Goal: Transaction & Acquisition: Book appointment/travel/reservation

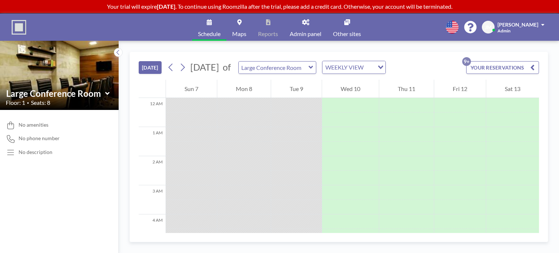
scroll to position [321, 0]
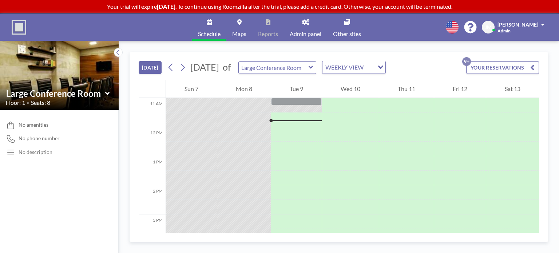
click at [305, 68] on input "Large Conference Room" at bounding box center [274, 68] width 70 height 12
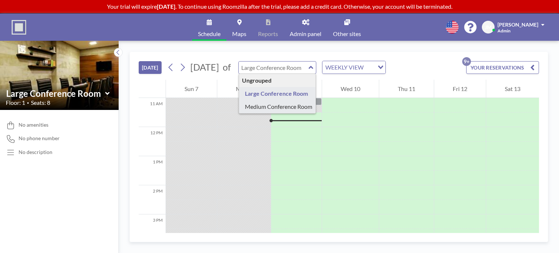
type input "Medium Conference Room"
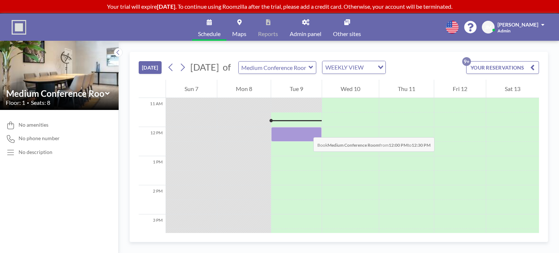
click at [306, 130] on div at bounding box center [296, 134] width 51 height 15
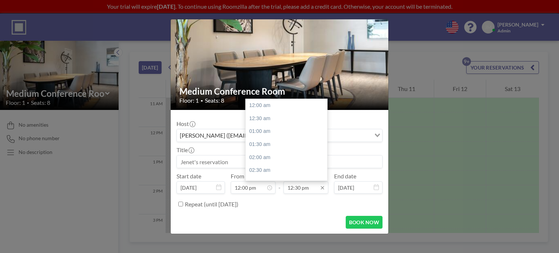
scroll to position [324, 0]
click at [274, 119] on div "01:00 pm" at bounding box center [288, 118] width 85 height 13
type input "01:00 pm"
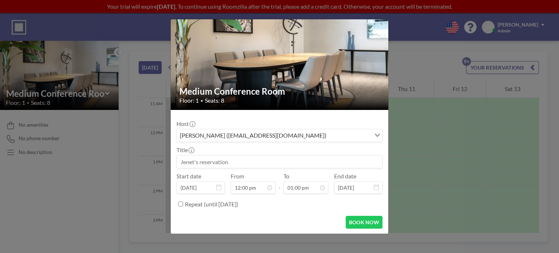
click at [262, 120] on div "Host [PERSON_NAME] ([EMAIL_ADDRESS][DOMAIN_NAME]) Loading..." at bounding box center [280, 131] width 206 height 22
click at [249, 164] on input at bounding box center [279, 162] width 205 height 12
click at [251, 163] on input "Meeting" at bounding box center [279, 162] width 205 height 12
type input "Event Planning"
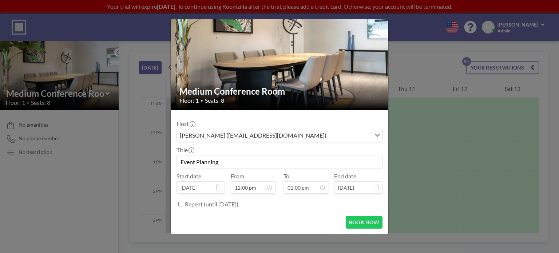
click at [257, 149] on div "Title Event Planning" at bounding box center [280, 157] width 206 height 22
click at [341, 133] on input "Search for option" at bounding box center [350, 135] width 42 height 9
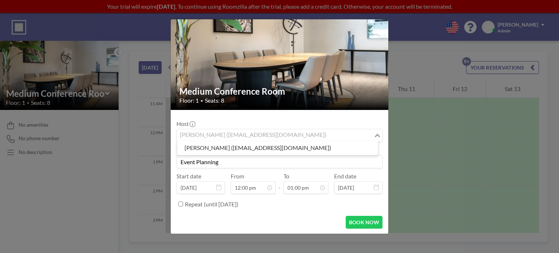
click at [350, 117] on div "Host [PERSON_NAME] ([EMAIL_ADDRESS][DOMAIN_NAME]) Loading... Title Event Planni…" at bounding box center [280, 163] width 206 height 94
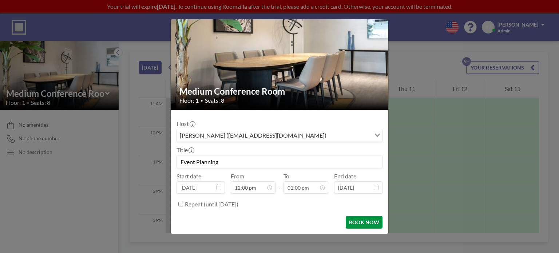
click at [351, 223] on button "BOOK NOW" at bounding box center [364, 222] width 37 height 13
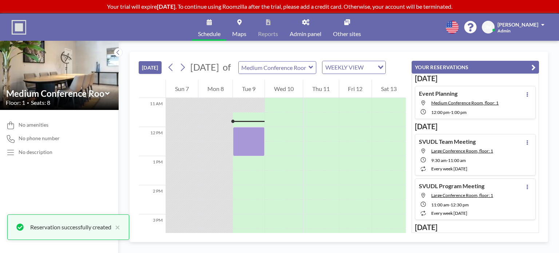
click at [533, 68] on icon "button" at bounding box center [534, 67] width 4 height 9
